Goal: Task Accomplishment & Management: Use online tool/utility

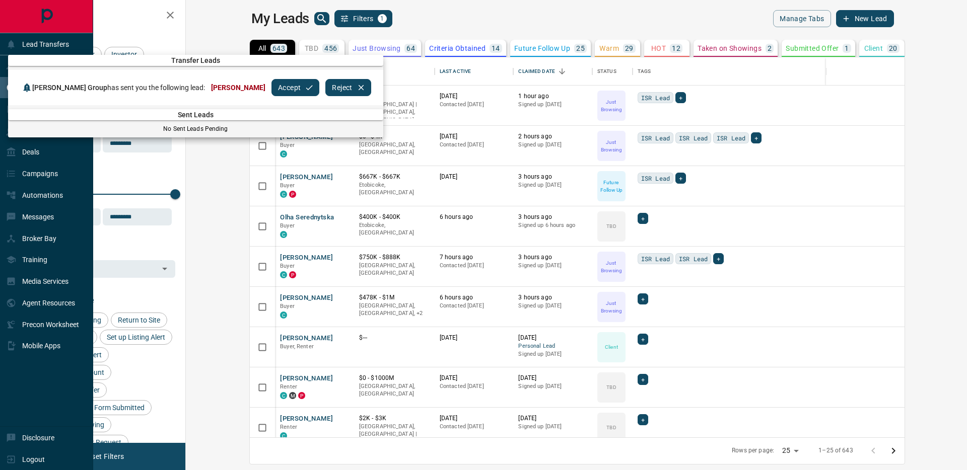
click at [282, 92] on button "Accept" at bounding box center [295, 87] width 48 height 17
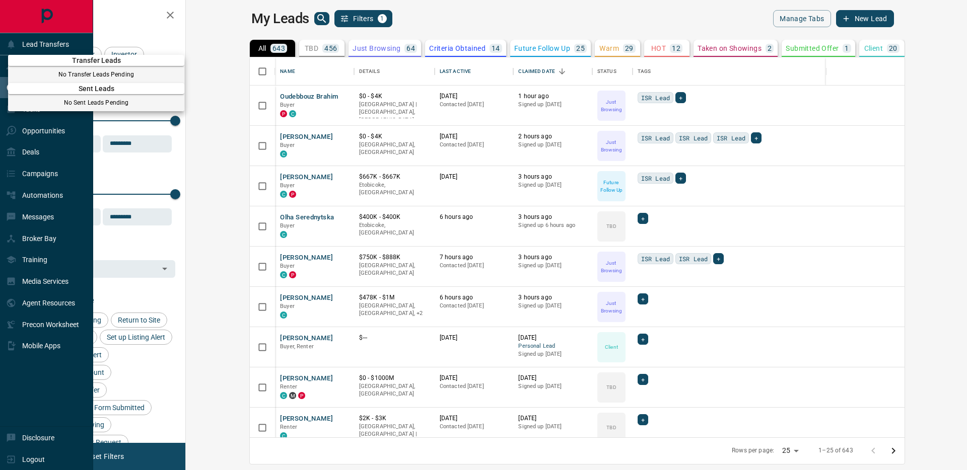
click at [714, 64] on div at bounding box center [483, 235] width 967 height 470
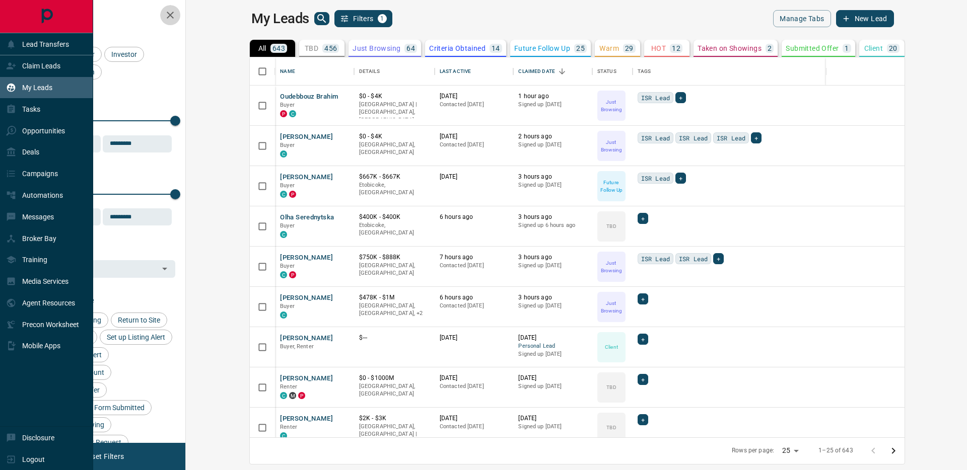
click at [167, 17] on icon "button" at bounding box center [170, 15] width 7 height 7
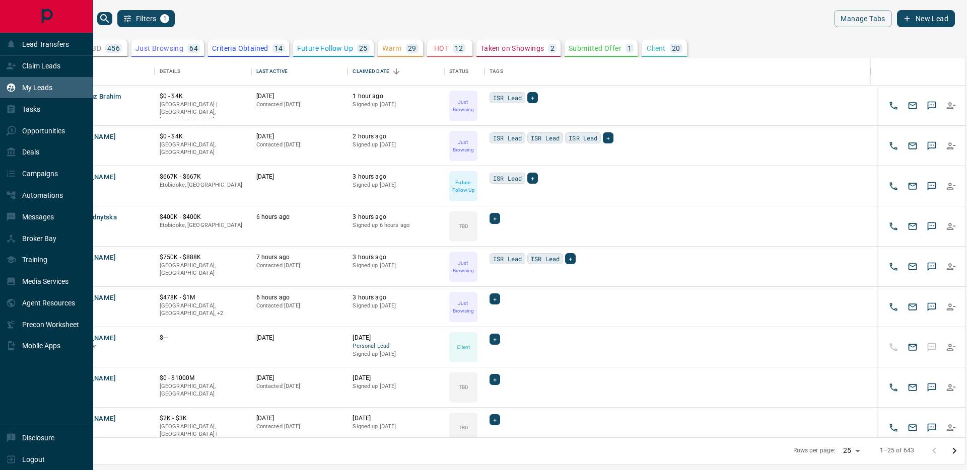
scroll to position [373, 925]
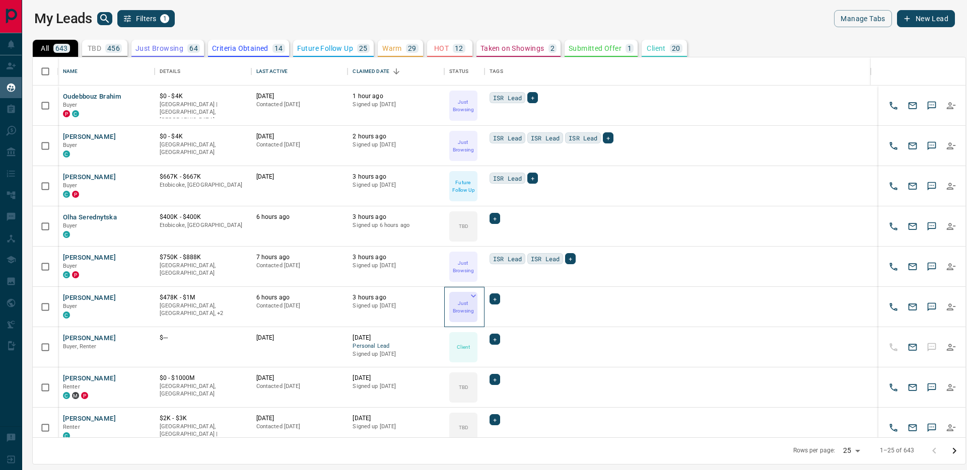
click at [466, 306] on p "Just Browsing" at bounding box center [463, 307] width 26 height 15
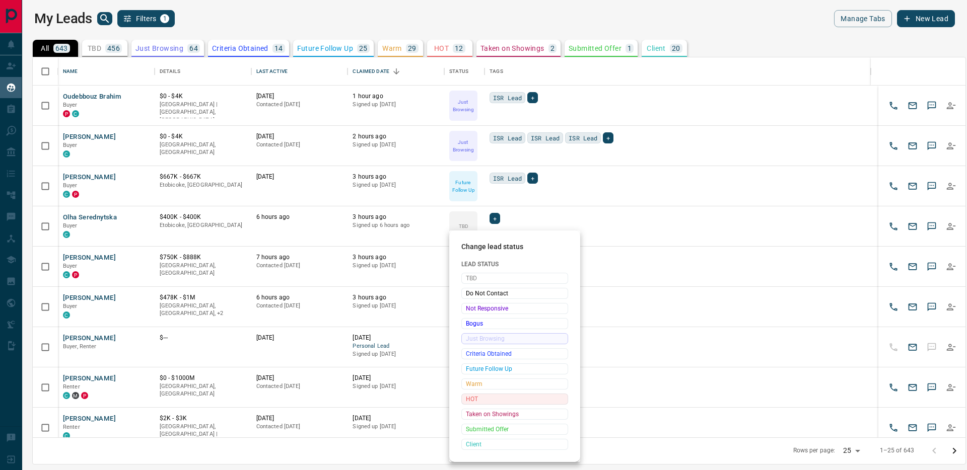
click at [480, 397] on span "HOT" at bounding box center [515, 399] width 98 height 10
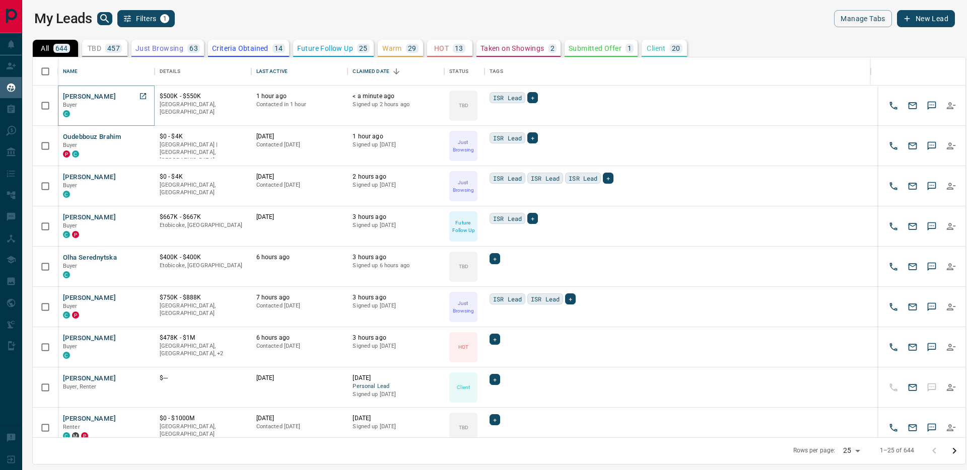
click at [78, 94] on button "[PERSON_NAME]" at bounding box center [89, 97] width 53 height 10
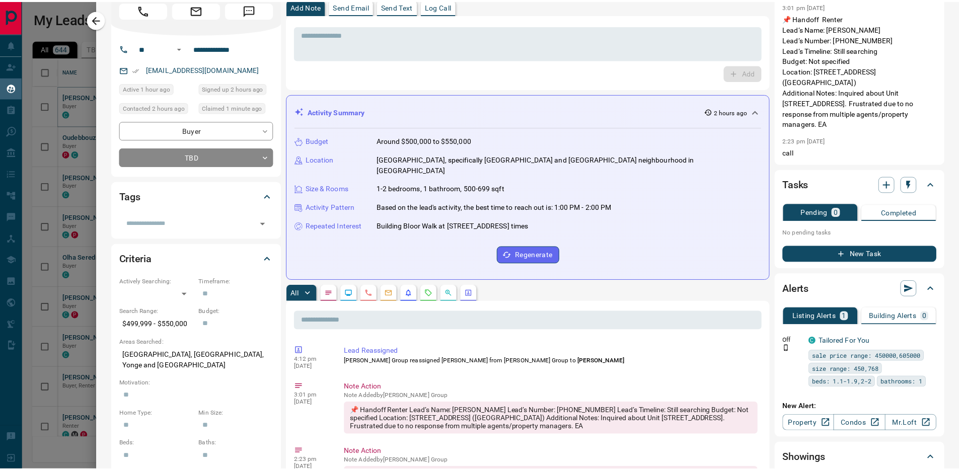
scroll to position [0, 0]
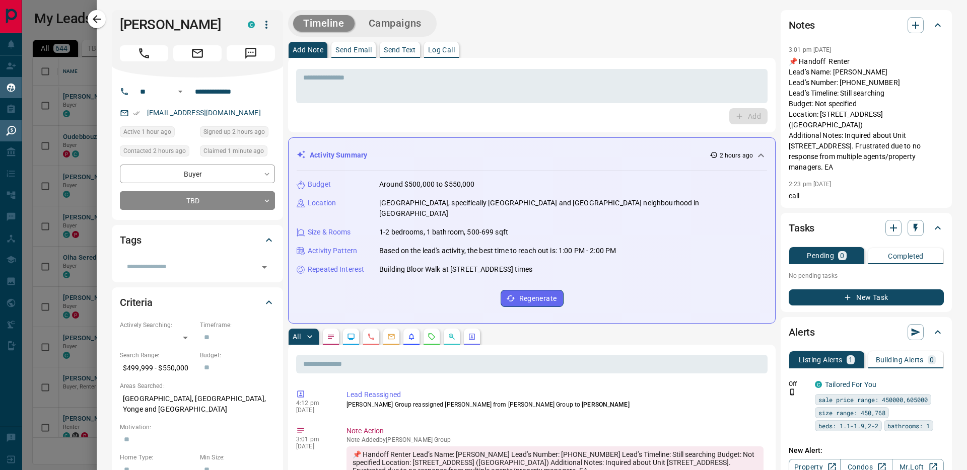
click at [26, 179] on div at bounding box center [483, 235] width 967 height 470
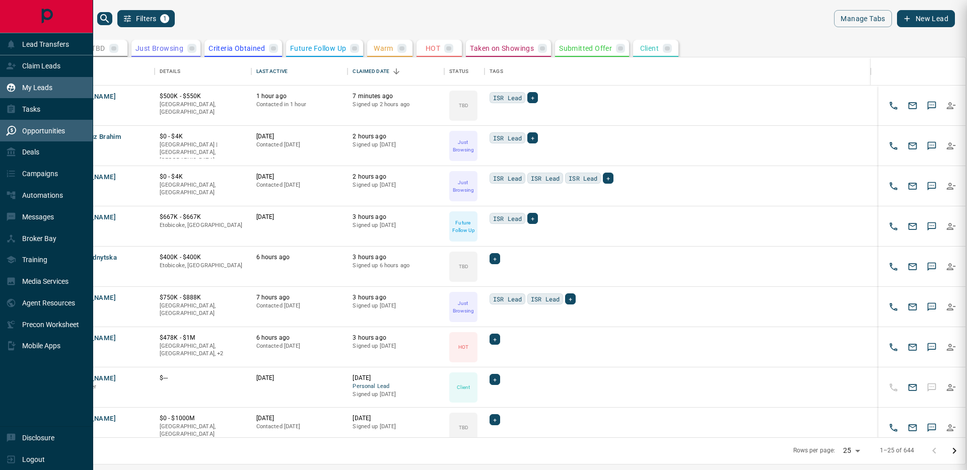
click at [17, 128] on div "Opportunities" at bounding box center [35, 130] width 59 height 17
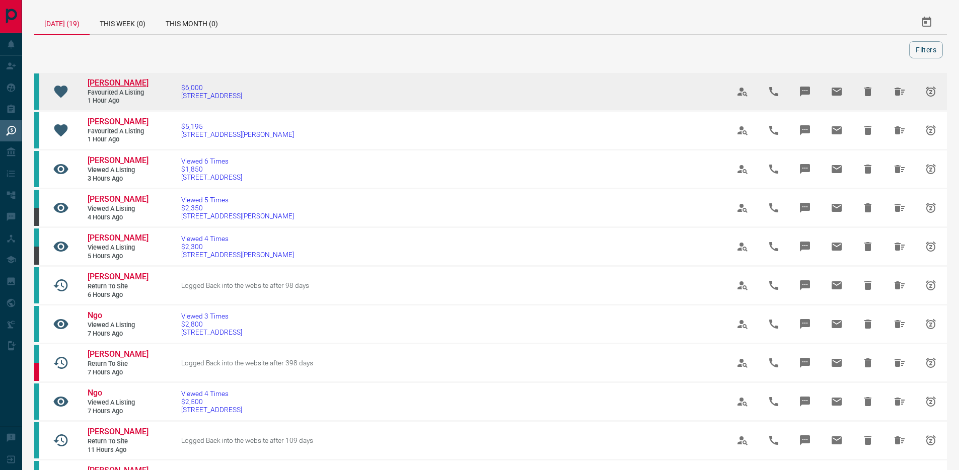
click at [119, 82] on span "[PERSON_NAME]" at bounding box center [118, 83] width 61 height 10
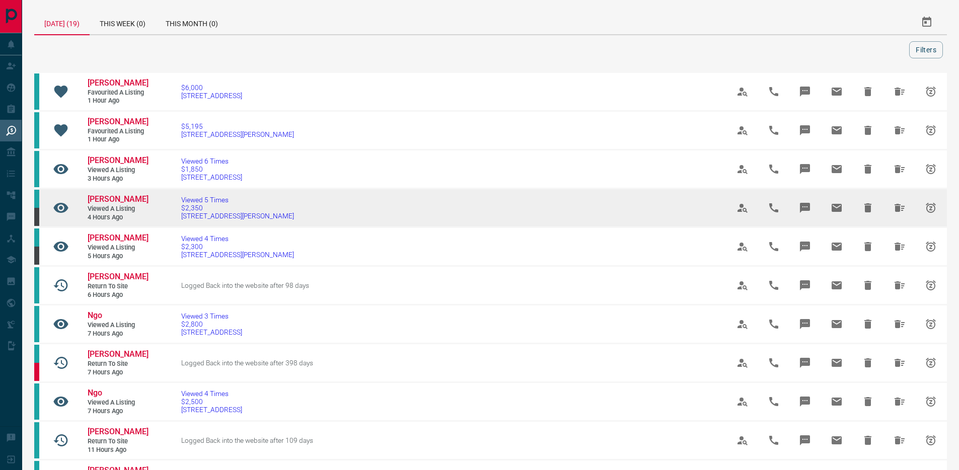
click at [102, 205] on link "[PERSON_NAME]" at bounding box center [118, 199] width 60 height 11
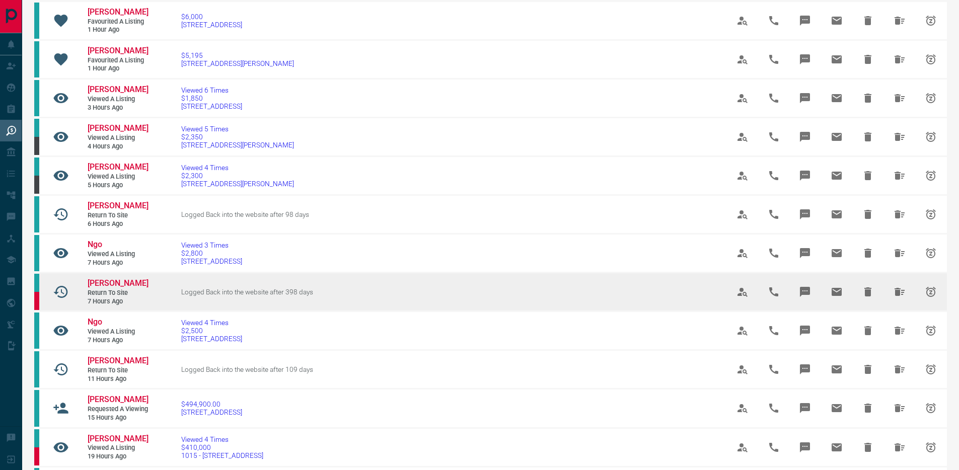
scroll to position [72, 0]
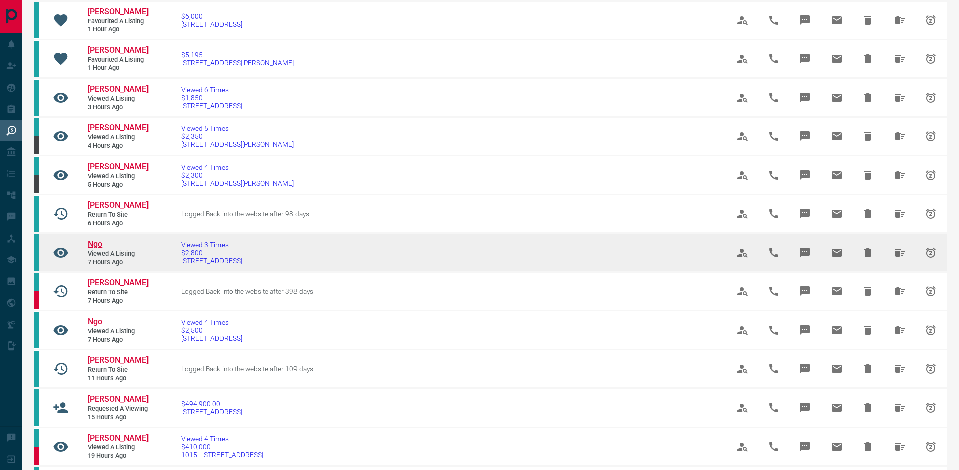
click at [93, 249] on span "Ngo" at bounding box center [95, 244] width 15 height 10
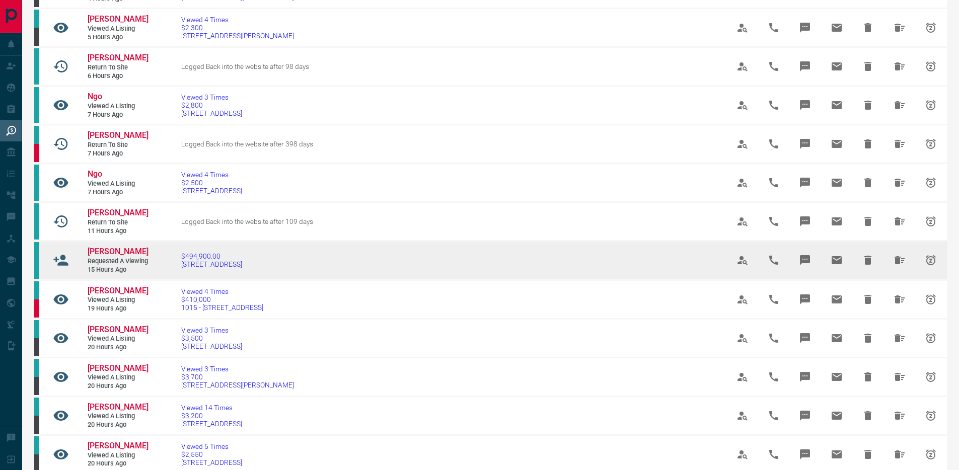
scroll to position [236, 0]
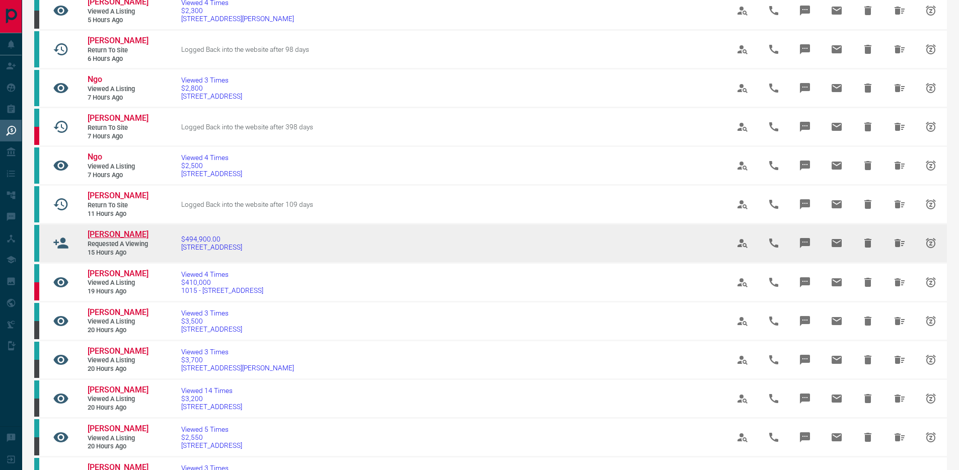
click at [113, 239] on span "[PERSON_NAME]" at bounding box center [118, 235] width 61 height 10
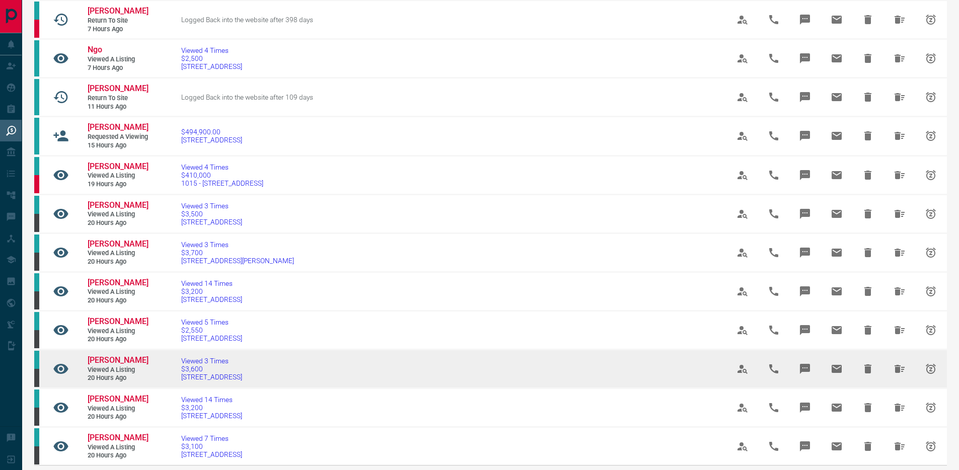
scroll to position [423, 0]
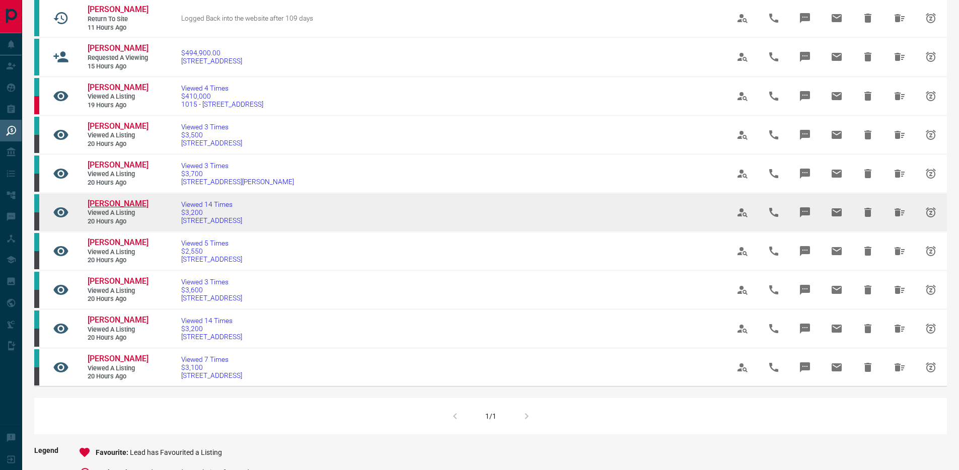
click at [118, 209] on span "[PERSON_NAME]" at bounding box center [118, 204] width 61 height 10
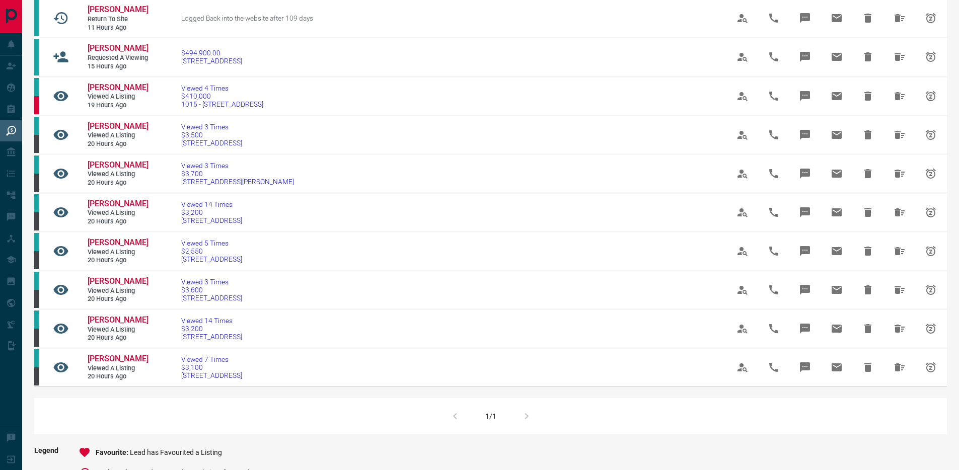
scroll to position [0, 0]
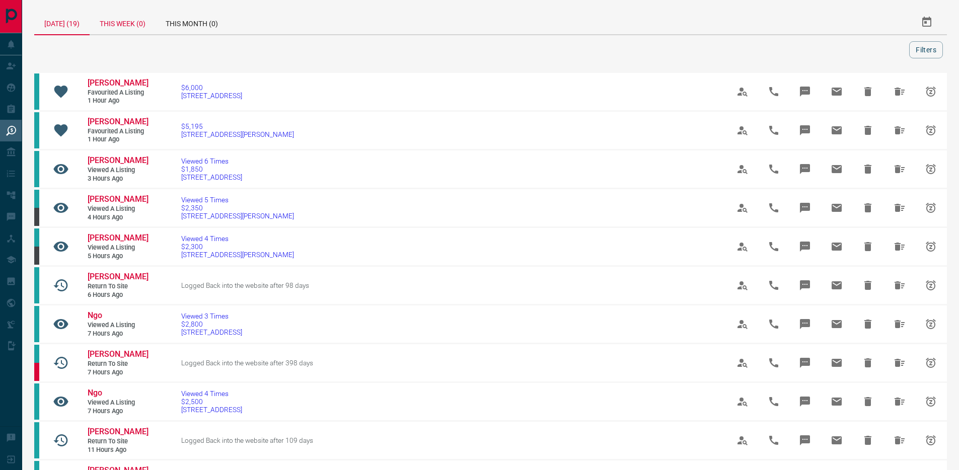
click at [130, 24] on div "This Week (0)" at bounding box center [123, 22] width 66 height 24
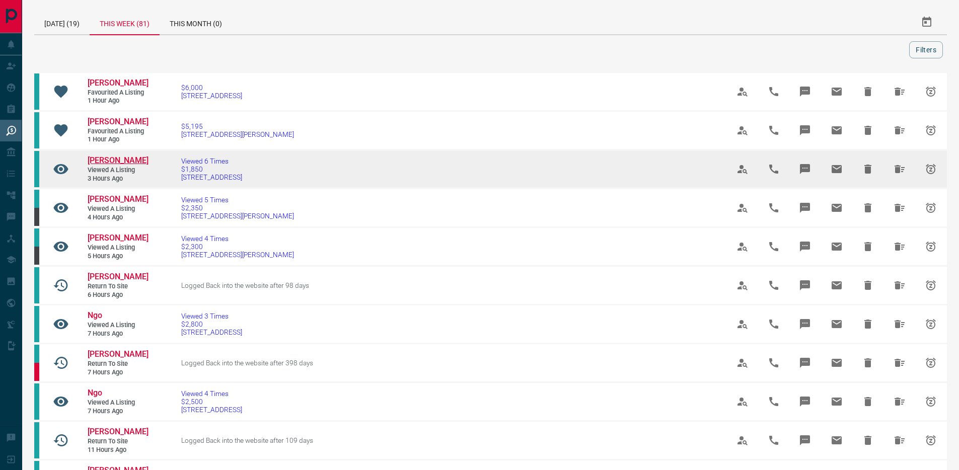
click at [115, 160] on span "[PERSON_NAME]" at bounding box center [118, 161] width 61 height 10
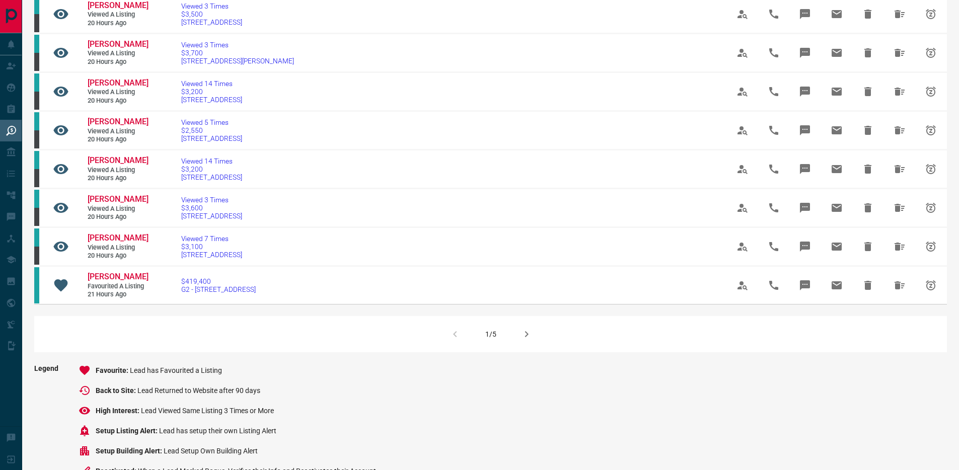
scroll to position [548, 0]
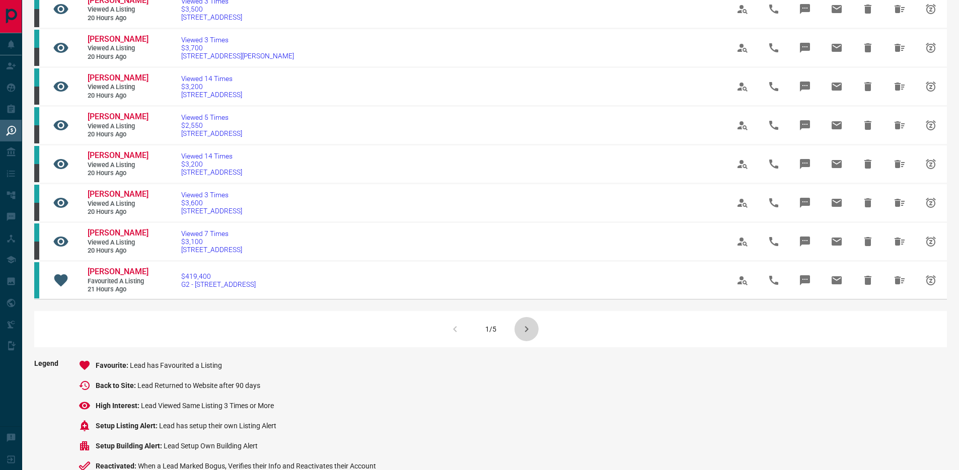
click at [522, 335] on icon "button" at bounding box center [527, 329] width 12 height 12
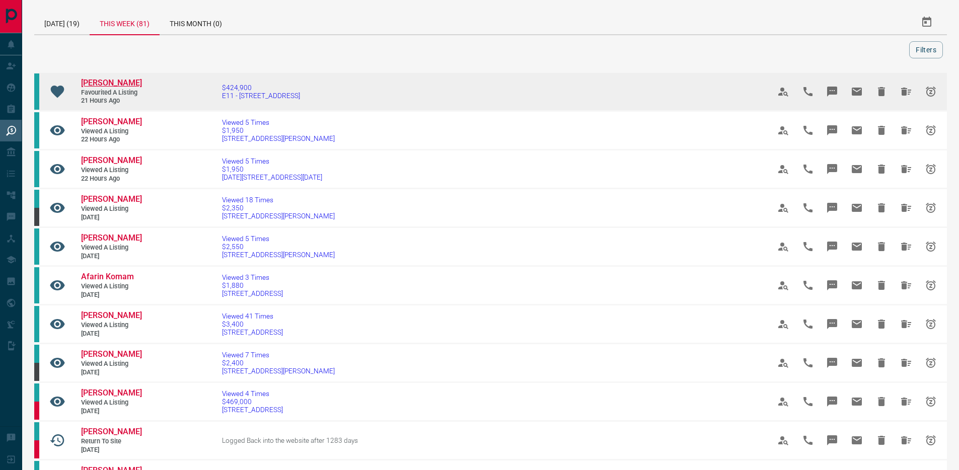
click at [106, 82] on span "[PERSON_NAME]" at bounding box center [111, 83] width 61 height 10
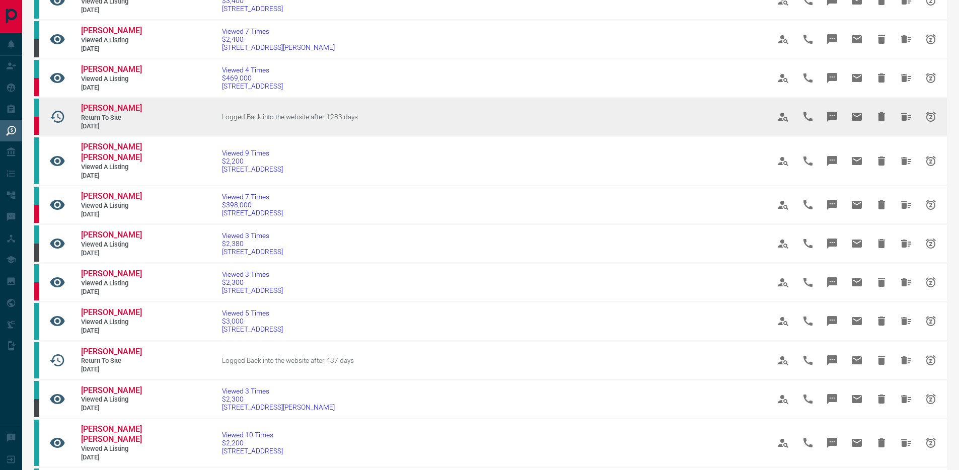
scroll to position [345, 0]
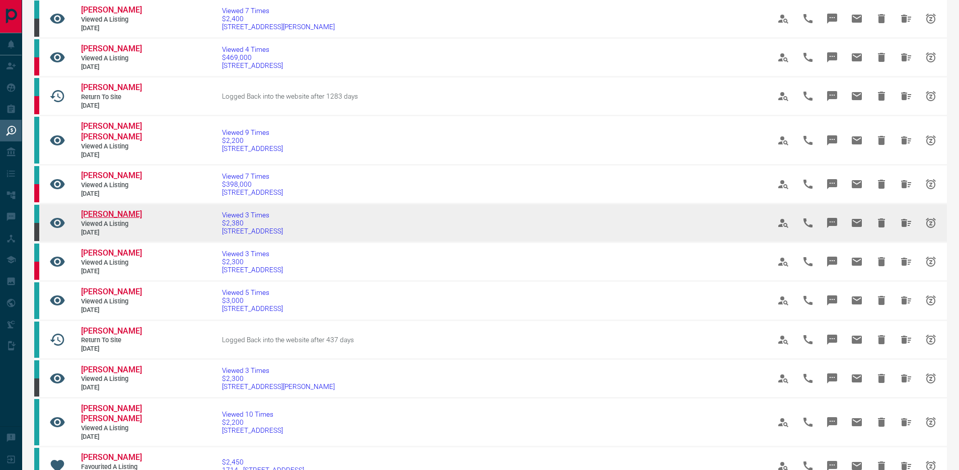
click at [122, 219] on span "[PERSON_NAME]" at bounding box center [111, 215] width 61 height 10
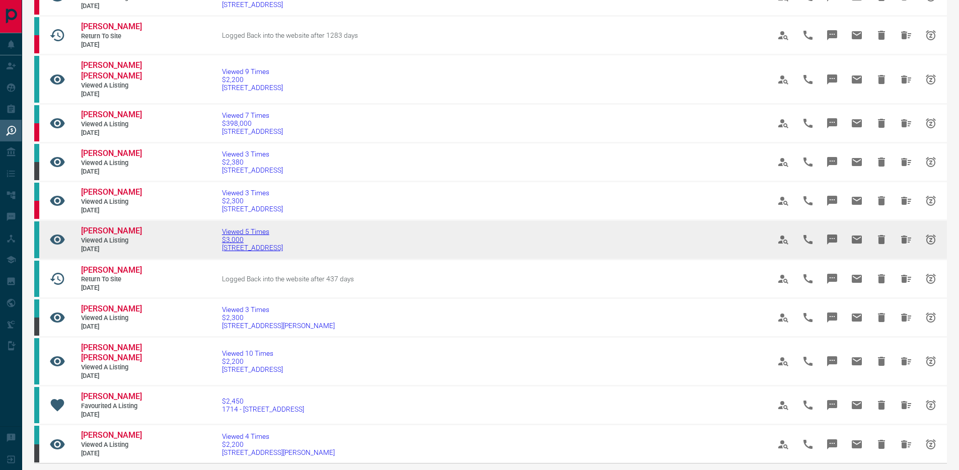
scroll to position [615, 0]
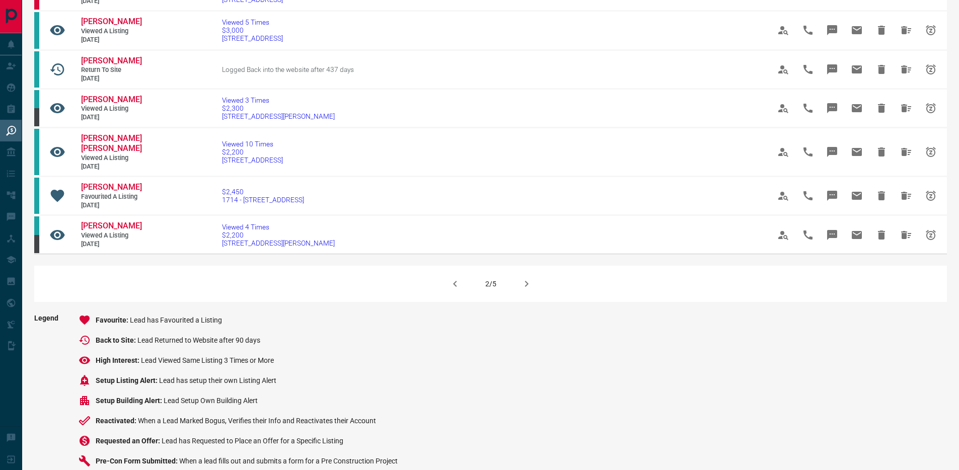
click at [523, 290] on icon "button" at bounding box center [527, 284] width 12 height 12
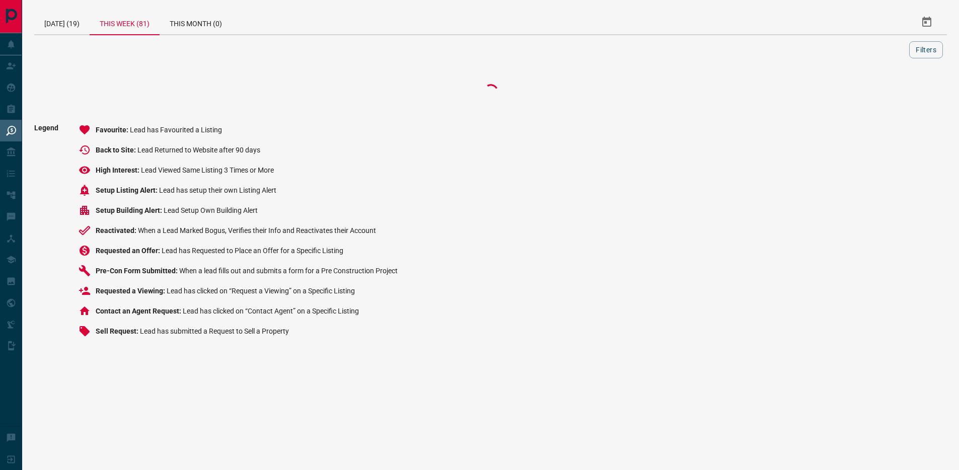
scroll to position [0, 0]
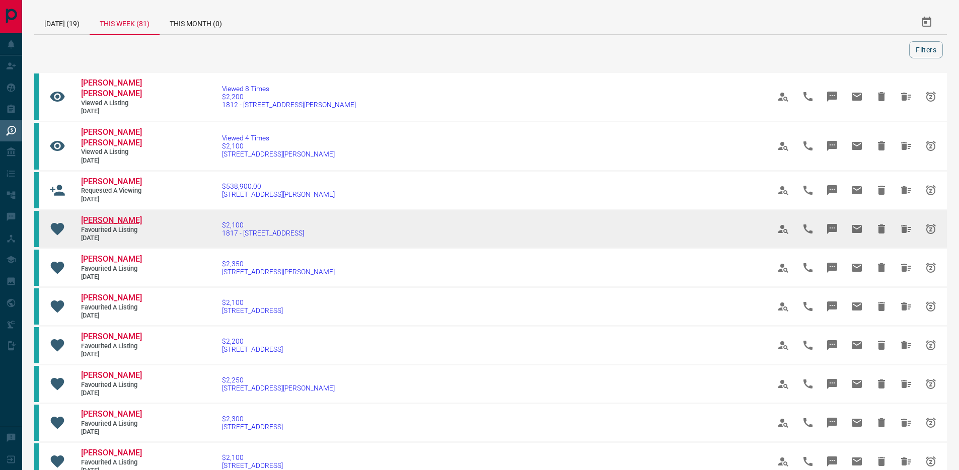
click at [98, 225] on span "[PERSON_NAME]" at bounding box center [111, 221] width 61 height 10
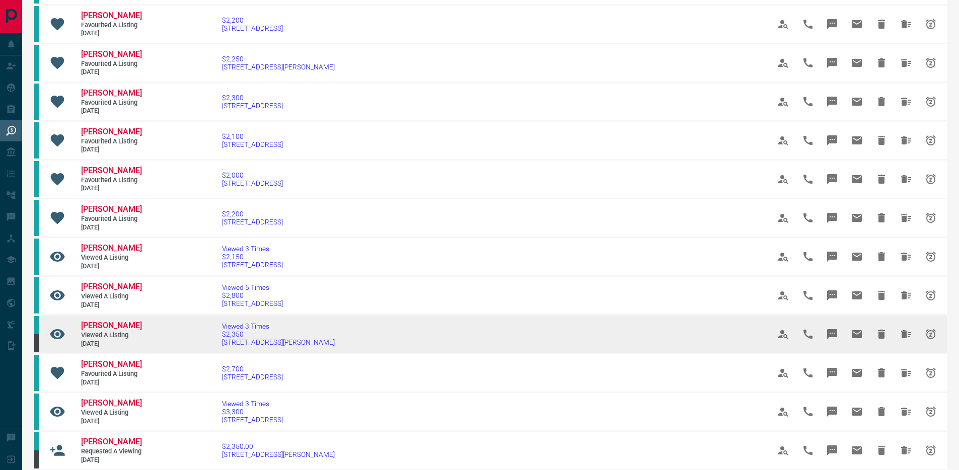
scroll to position [484, 0]
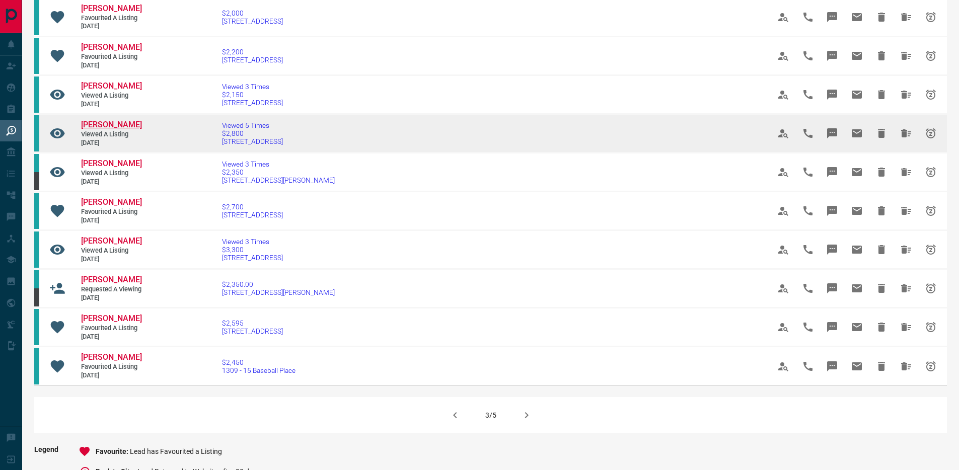
click at [113, 129] on span "[PERSON_NAME]" at bounding box center [111, 125] width 61 height 10
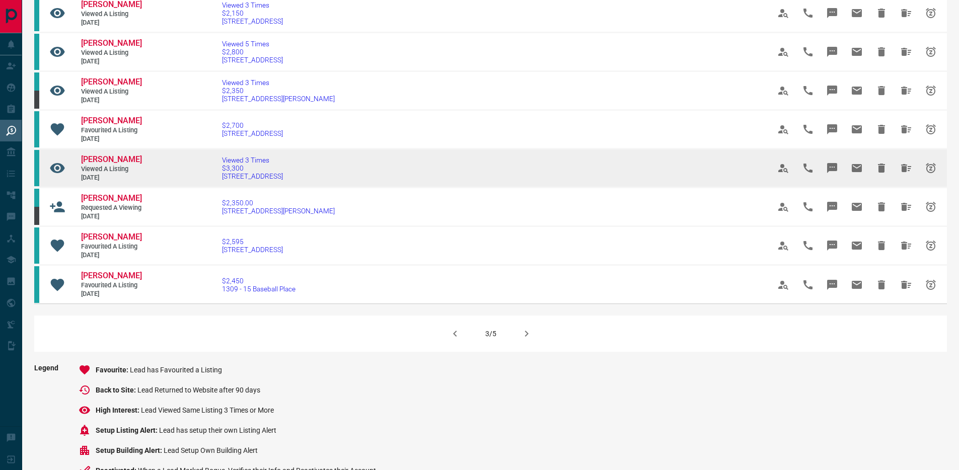
scroll to position [680, 0]
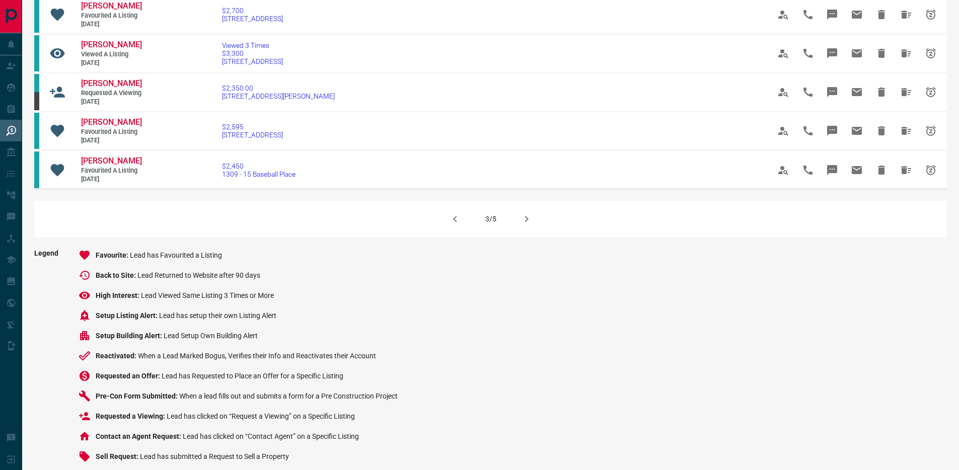
click at [516, 237] on div "3/5" at bounding box center [490, 219] width 913 height 36
click at [521, 225] on icon "button" at bounding box center [527, 219] width 12 height 12
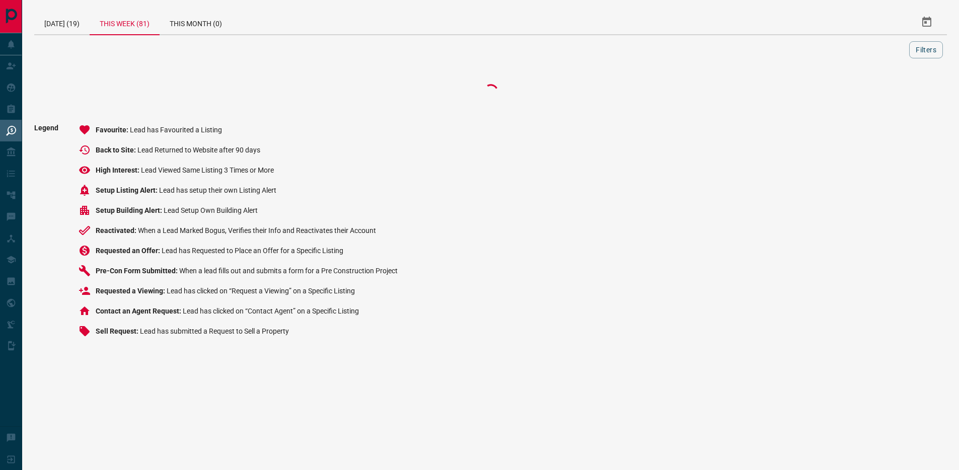
scroll to position [0, 0]
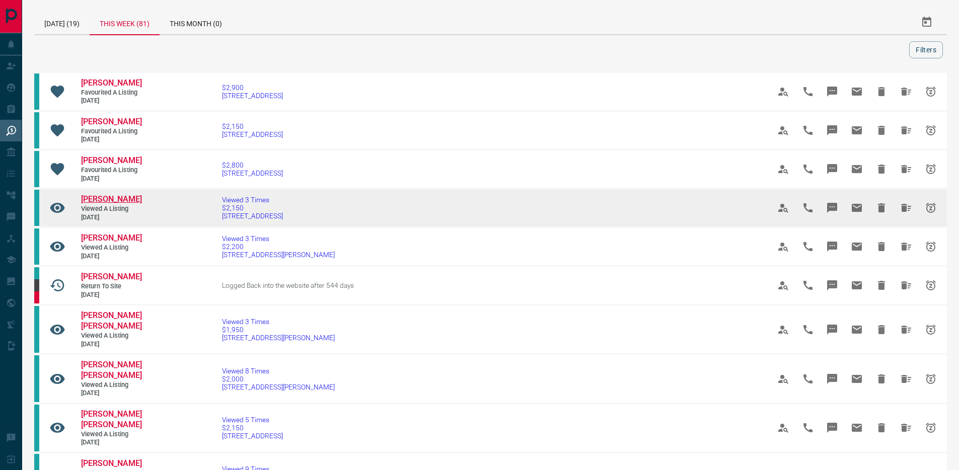
click at [108, 203] on span "[PERSON_NAME]" at bounding box center [111, 199] width 61 height 10
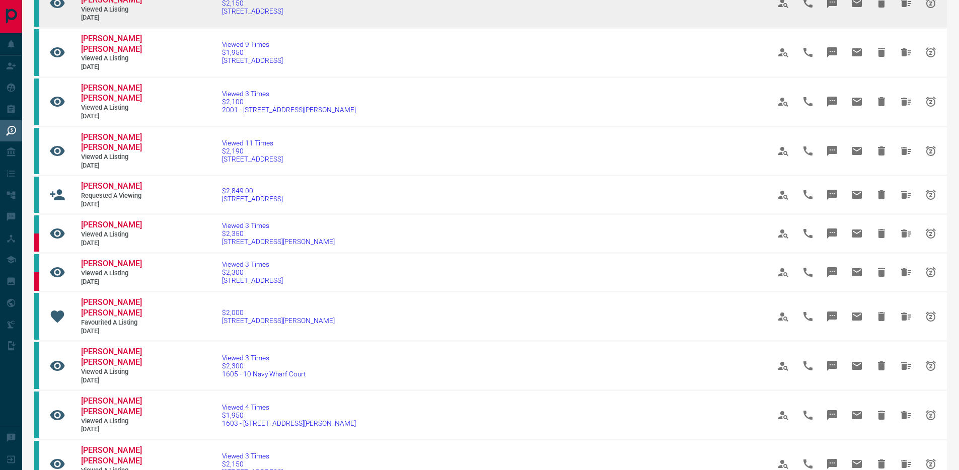
scroll to position [531, 0]
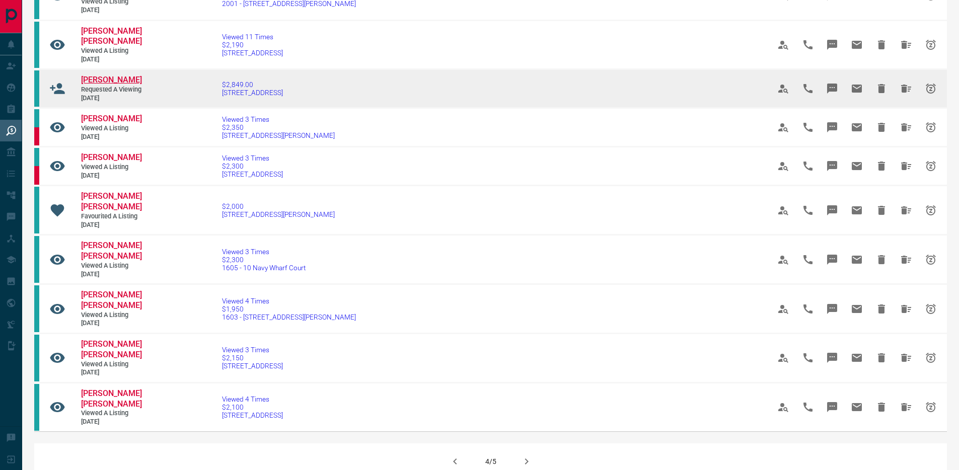
click at [110, 85] on span "[PERSON_NAME]" at bounding box center [111, 80] width 61 height 10
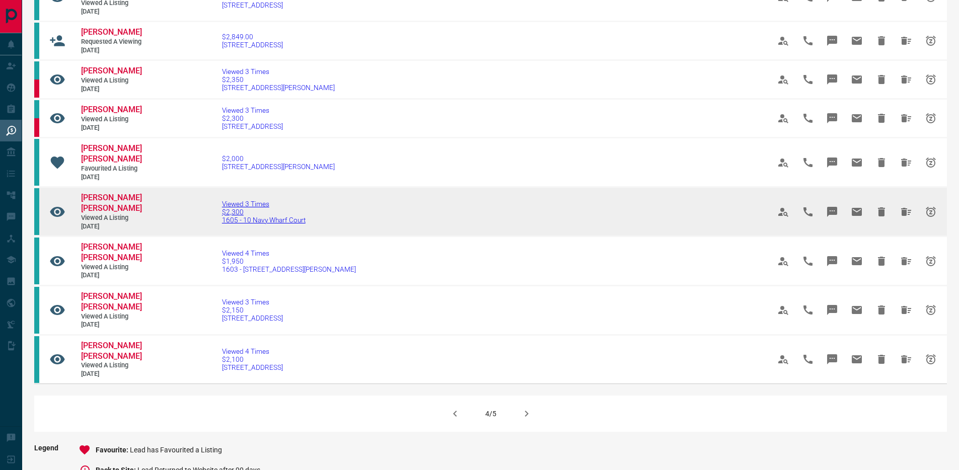
scroll to position [740, 0]
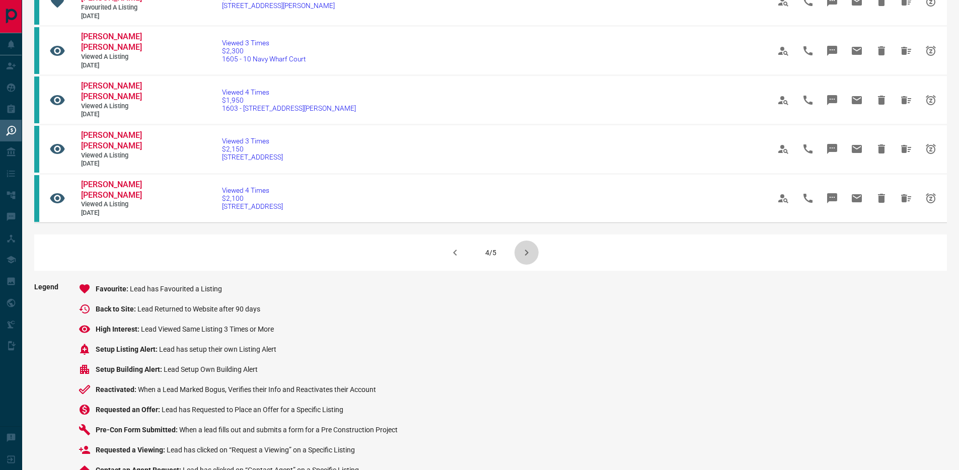
click at [527, 259] on icon "button" at bounding box center [527, 253] width 12 height 12
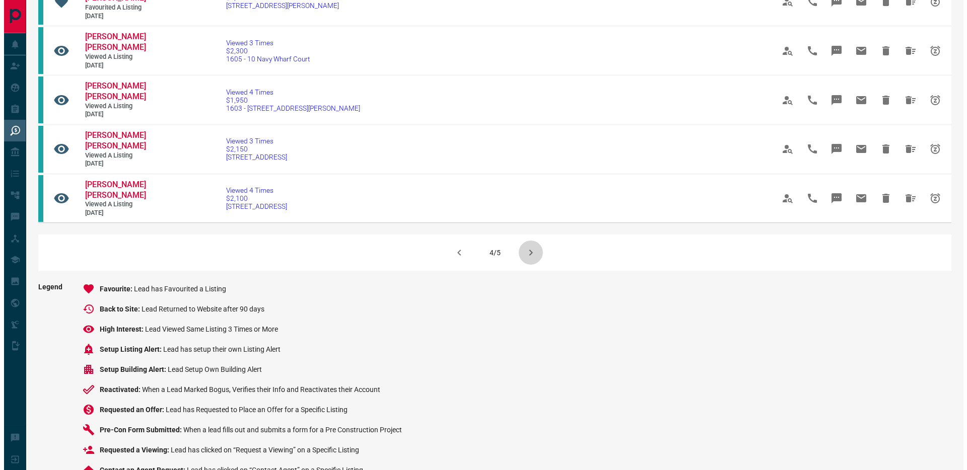
scroll to position [0, 0]
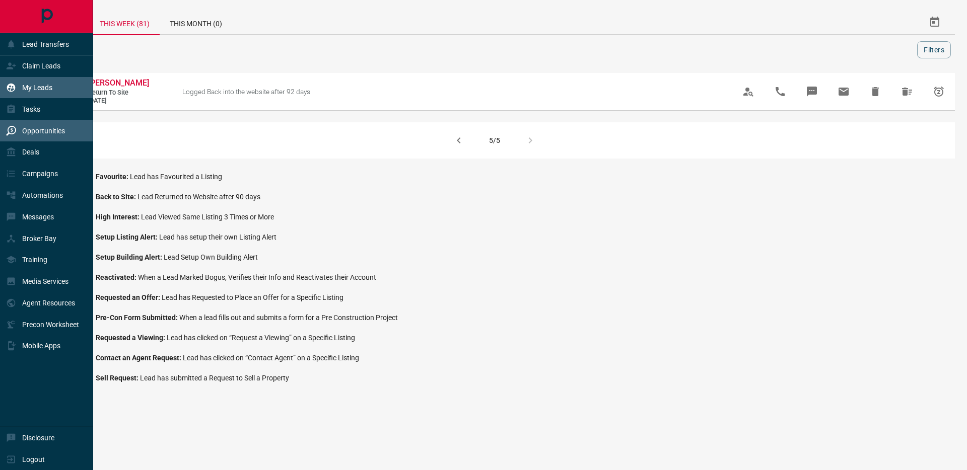
click at [37, 94] on div "My Leads" at bounding box center [29, 88] width 46 height 17
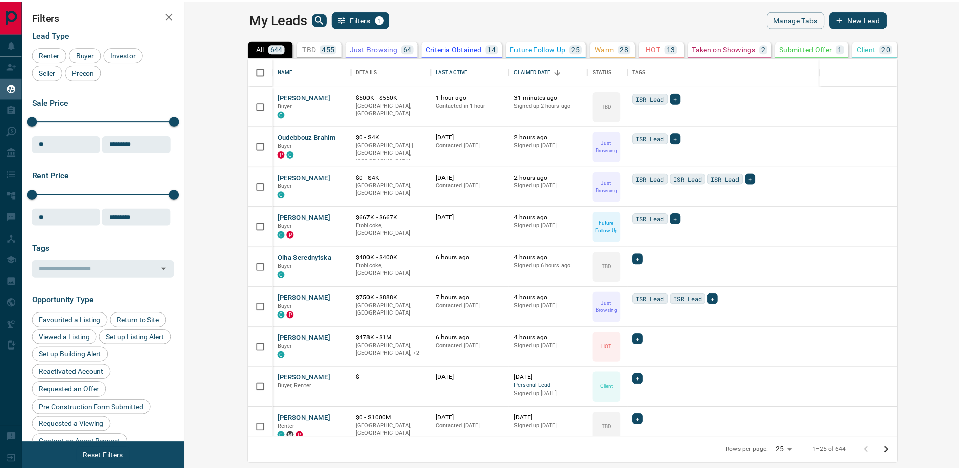
scroll to position [373, 769]
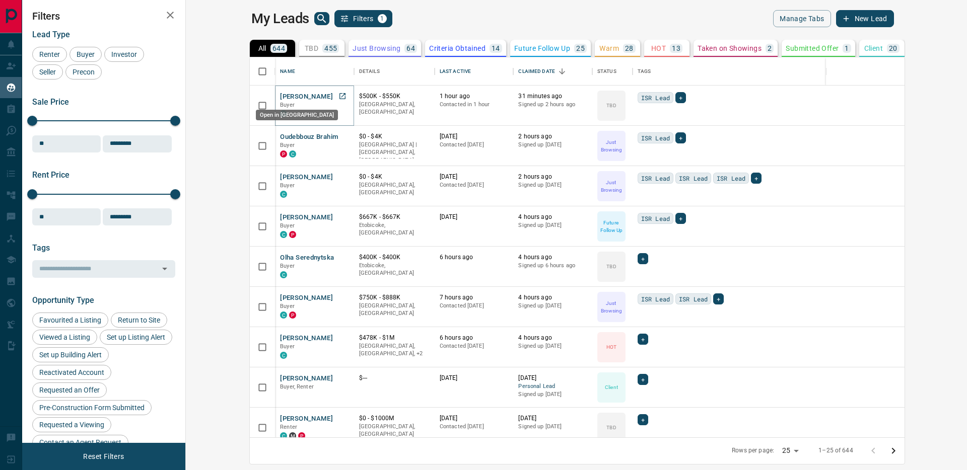
click at [338, 96] on icon "Open in New Tab" at bounding box center [342, 96] width 8 height 8
click at [316, 18] on icon "search button" at bounding box center [322, 19] width 12 height 12
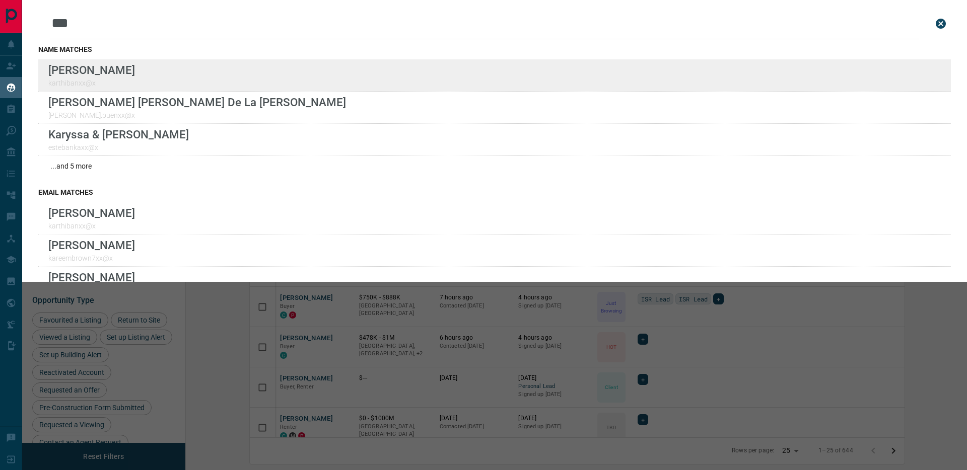
type input "***"
click at [0, 0] on div "Lead Transfers Claim Leads My Leads Tasks Opportunities Deals Campaigns Automat…" at bounding box center [483, 229] width 967 height 458
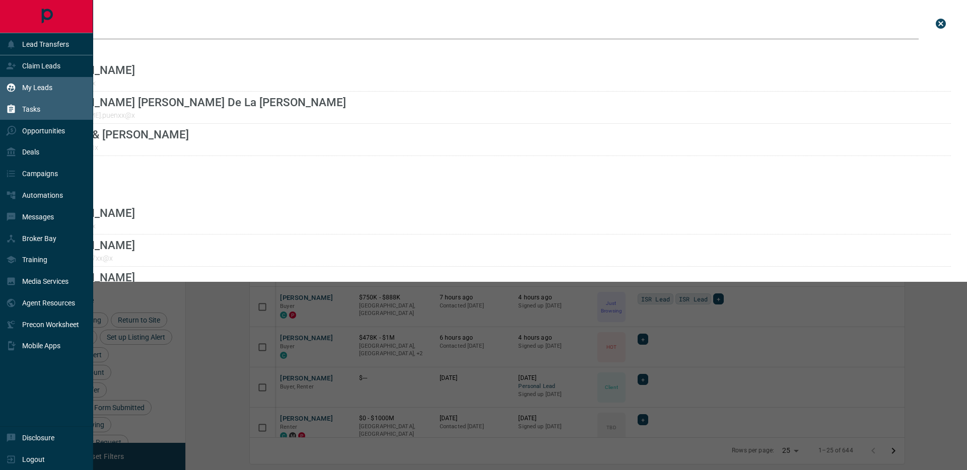
click at [36, 112] on p "Tasks" at bounding box center [31, 109] width 18 height 8
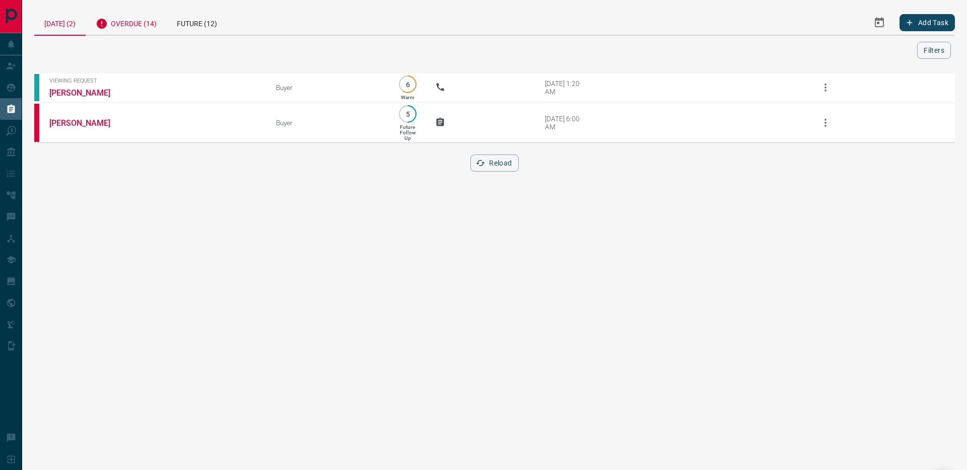
click at [148, 25] on div "Overdue (14)" at bounding box center [126, 22] width 81 height 25
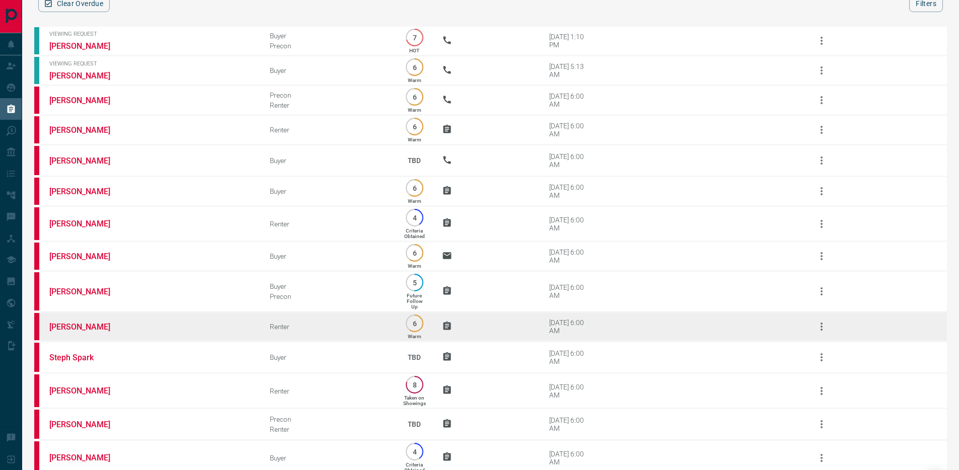
scroll to position [110, 0]
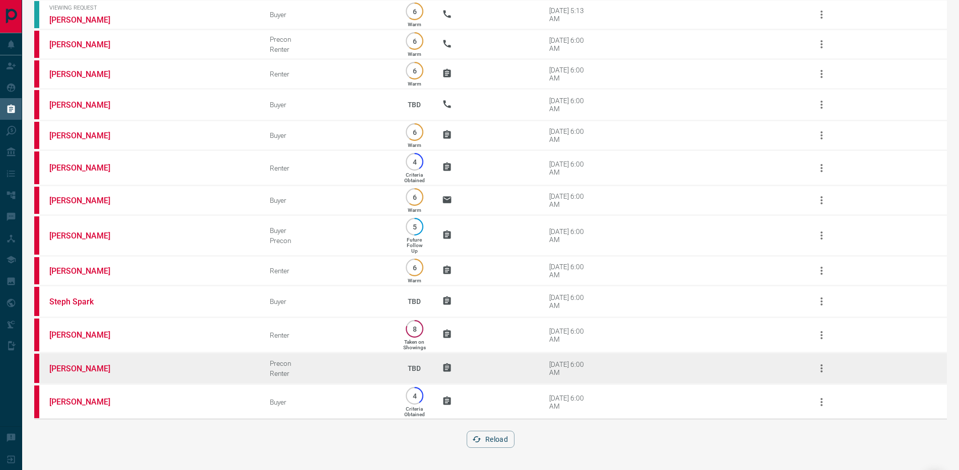
click at [145, 364] on td "[PERSON_NAME]" at bounding box center [144, 369] width 221 height 32
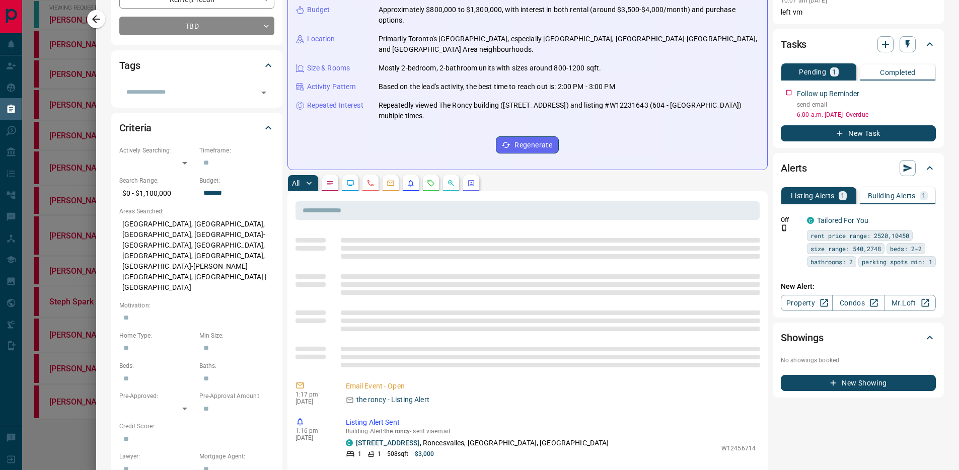
scroll to position [0, 0]
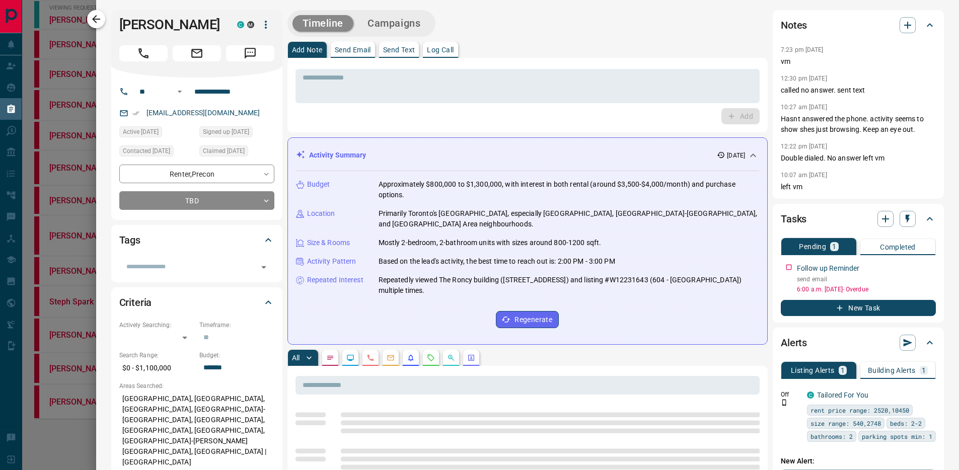
click at [96, 14] on icon "button" at bounding box center [96, 19] width 12 height 12
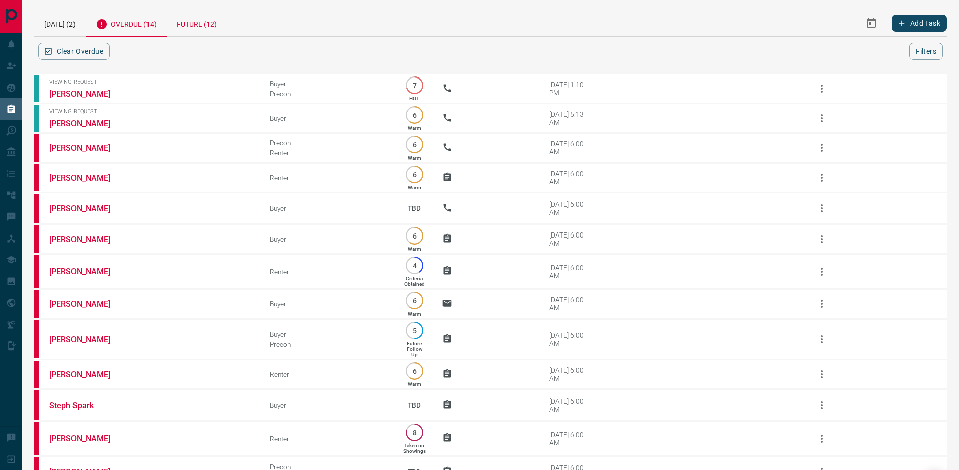
click at [177, 26] on div "Future (12)" at bounding box center [197, 23] width 60 height 26
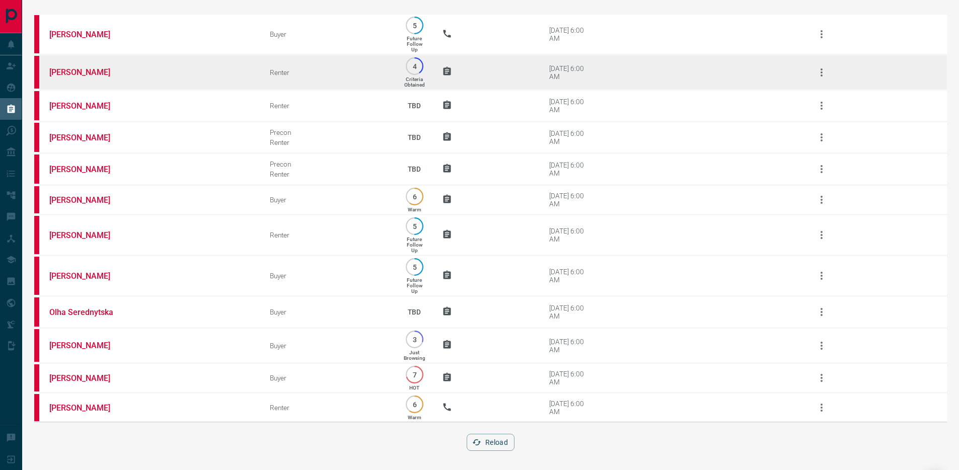
scroll to position [68, 0]
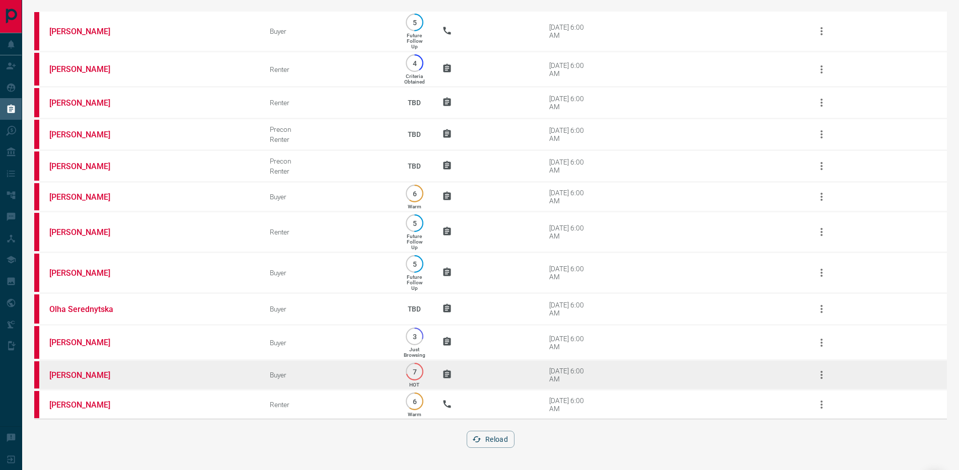
click at [106, 368] on td "[PERSON_NAME]" at bounding box center [144, 376] width 221 height 30
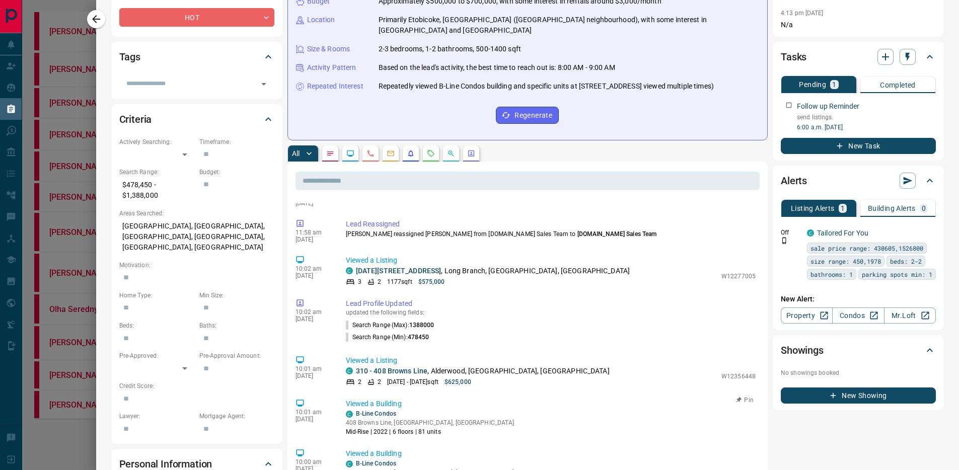
scroll to position [197, 0]
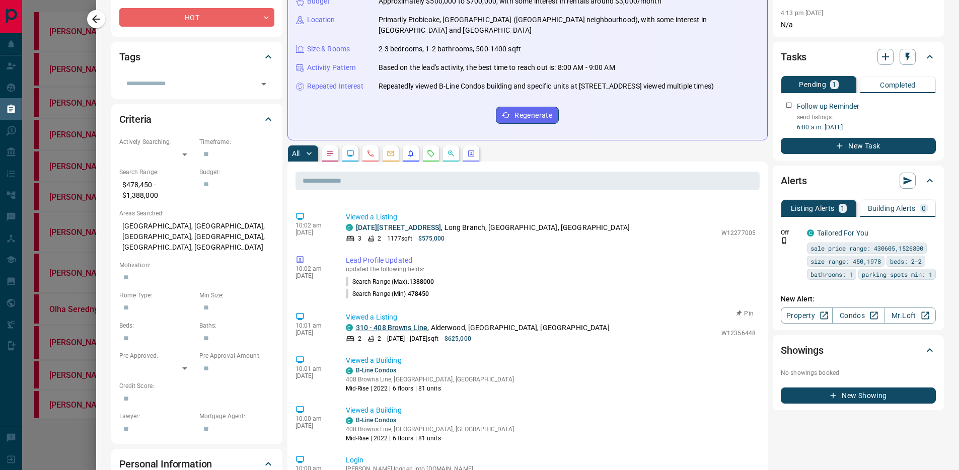
click at [387, 327] on link "310 - 408 Browns Line" at bounding box center [392, 328] width 72 height 8
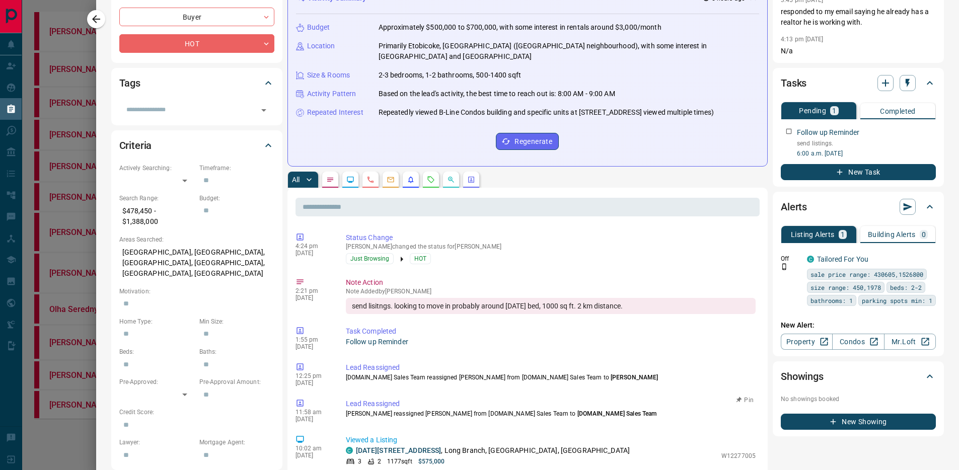
scroll to position [315, 0]
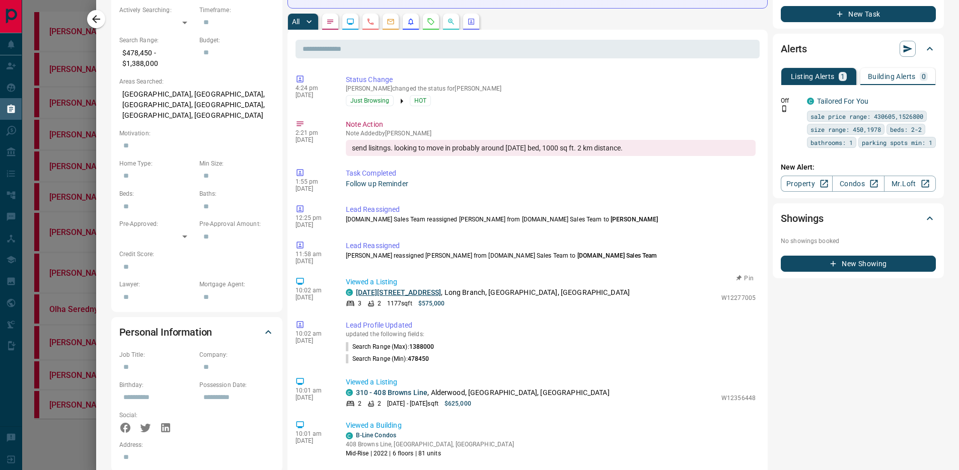
click at [401, 292] on link "[DATE][STREET_ADDRESS]" at bounding box center [399, 293] width 86 height 8
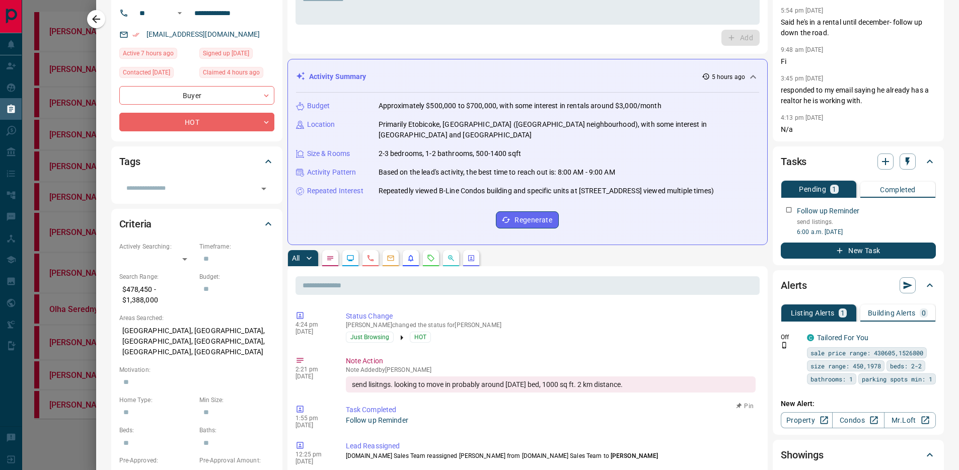
scroll to position [0, 0]
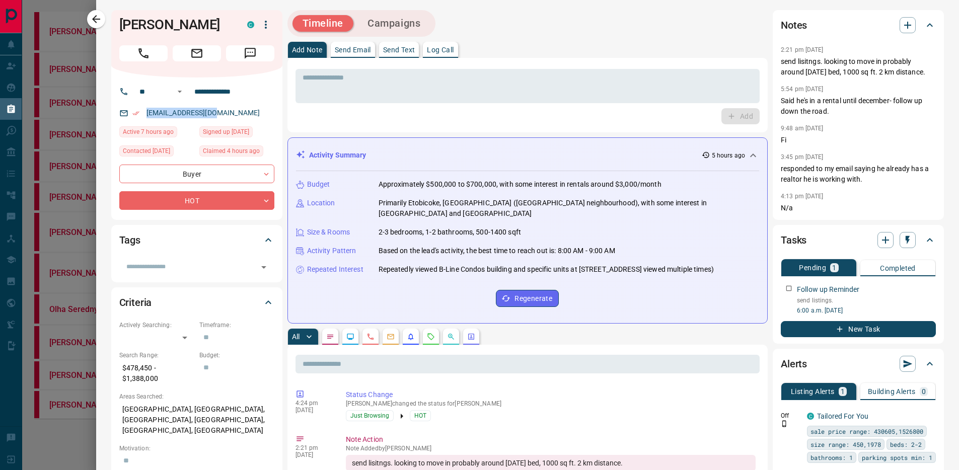
drag, startPoint x: 231, startPoint y: 114, endPoint x: 117, endPoint y: 114, distance: 113.8
click at [119, 114] on div "[EMAIL_ADDRESS][DOMAIN_NAME]" at bounding box center [196, 113] width 155 height 17
copy link "[EMAIL_ADDRESS][DOMAIN_NAME]"
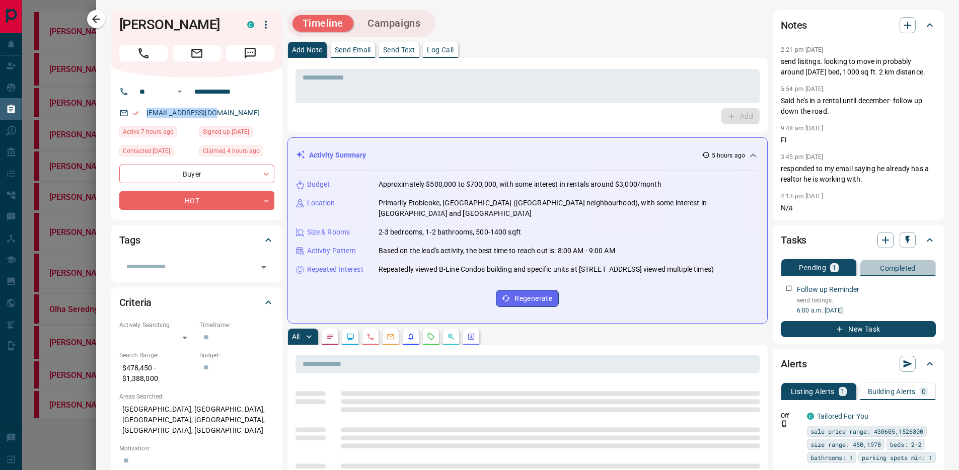
click at [871, 262] on button "Completed" at bounding box center [898, 268] width 75 height 16
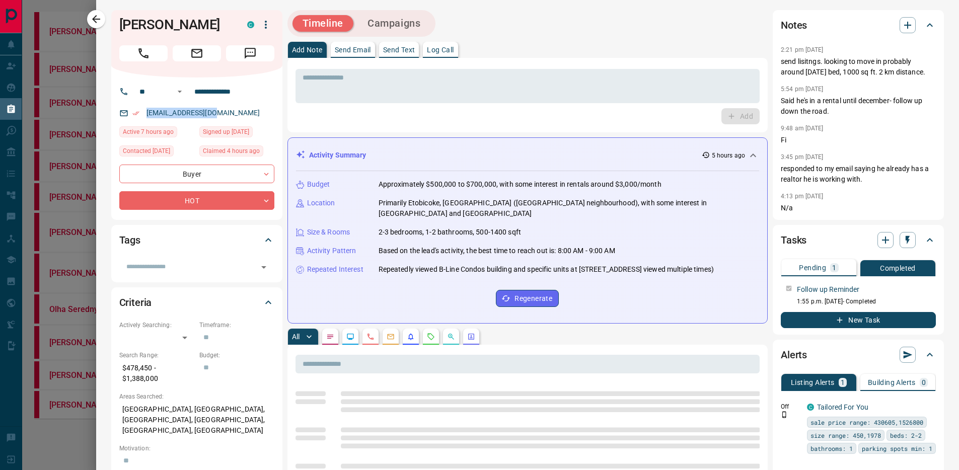
click at [814, 269] on p "Pending" at bounding box center [812, 267] width 27 height 7
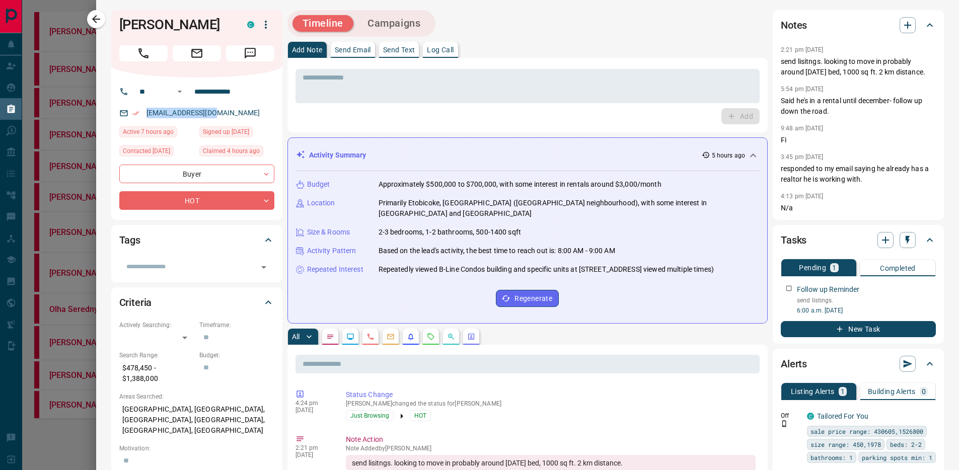
click at [866, 268] on button "Completed" at bounding box center [898, 268] width 75 height 16
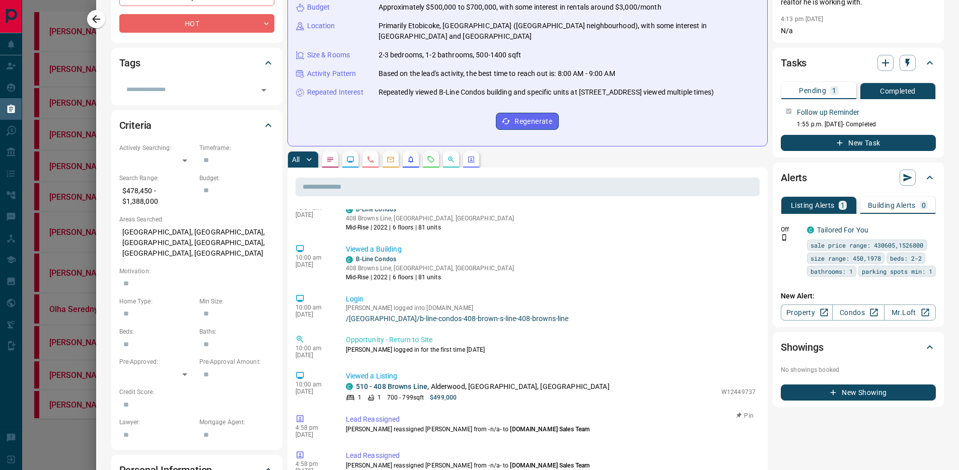
scroll to position [567, 0]
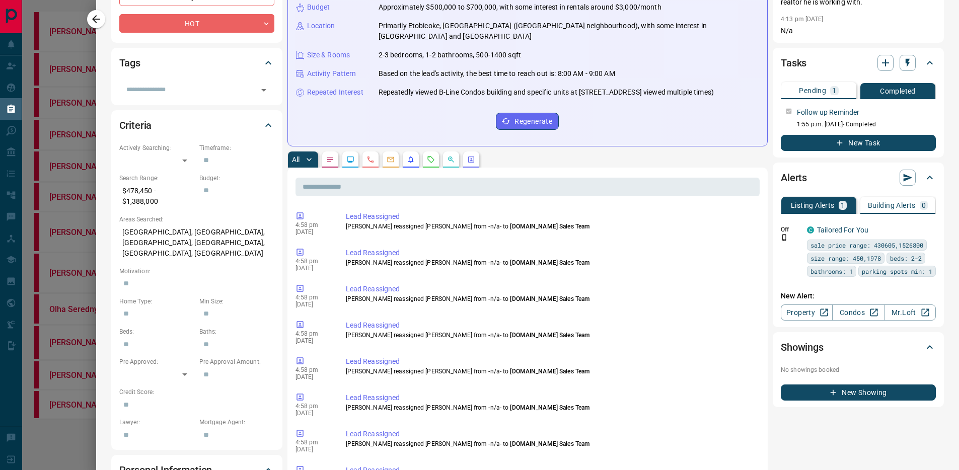
click at [430, 162] on button "button" at bounding box center [431, 160] width 16 height 16
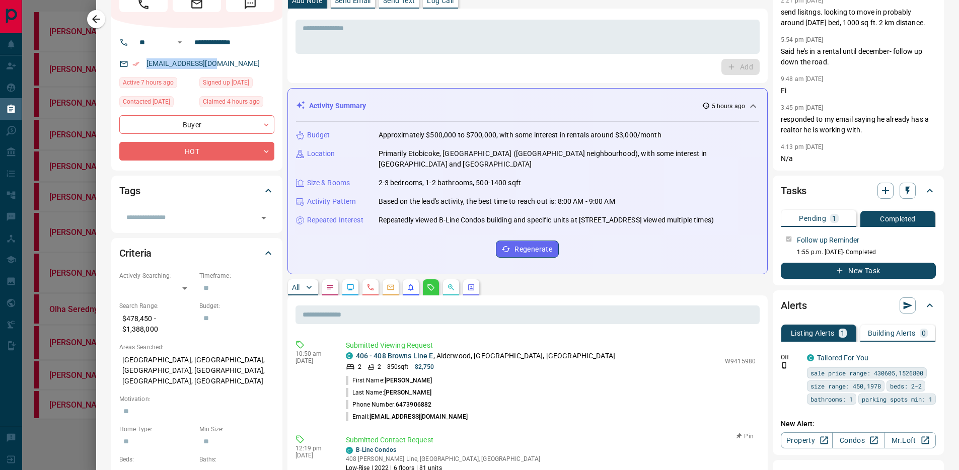
scroll to position [0, 0]
